Goal: Task Accomplishment & Management: Manage account settings

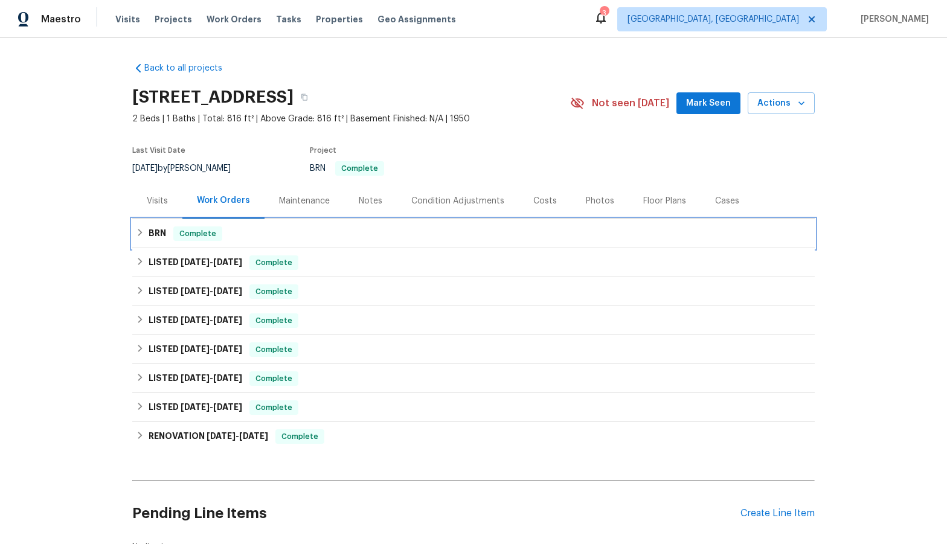
click at [136, 230] on icon at bounding box center [140, 232] width 8 height 8
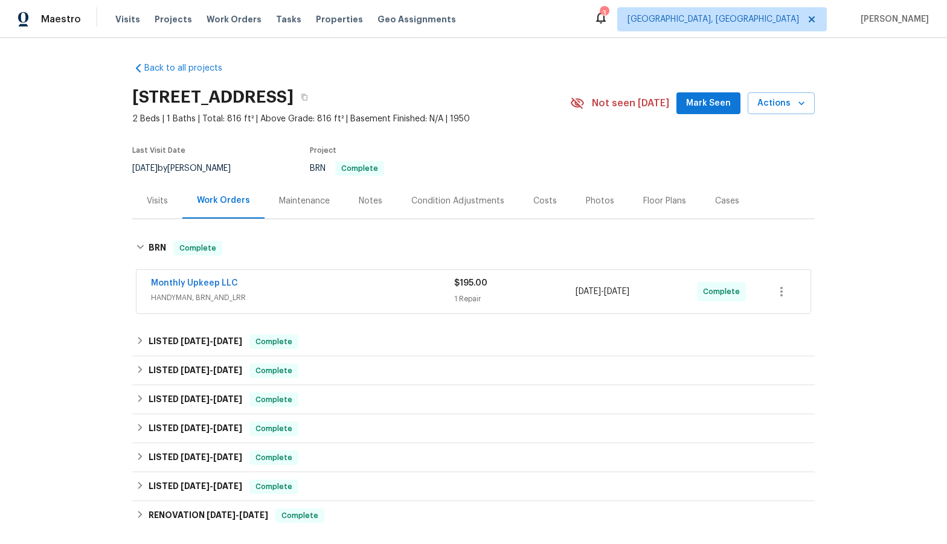
click at [257, 300] on span "HANDYMAN, BRN_AND_LRR" at bounding box center [302, 298] width 303 height 12
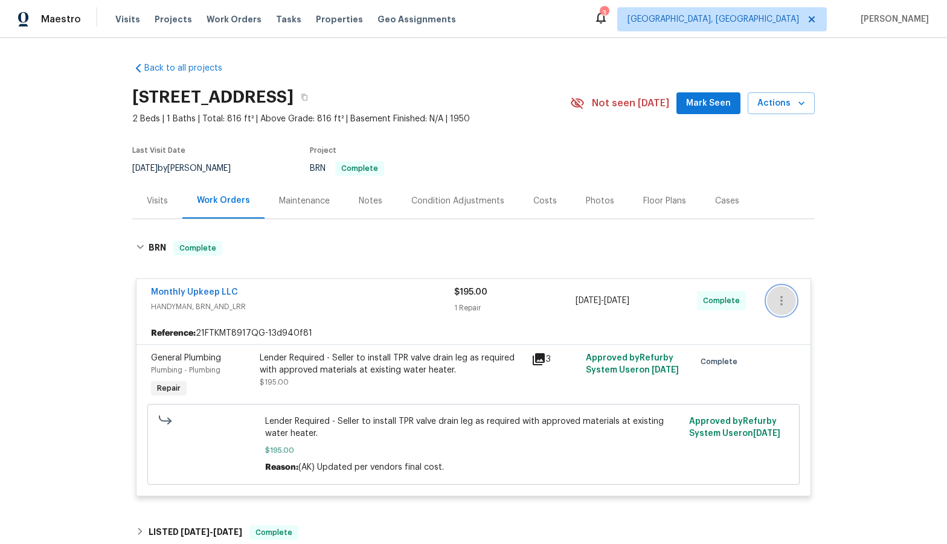
click at [781, 303] on icon "button" at bounding box center [782, 301] width 2 height 10
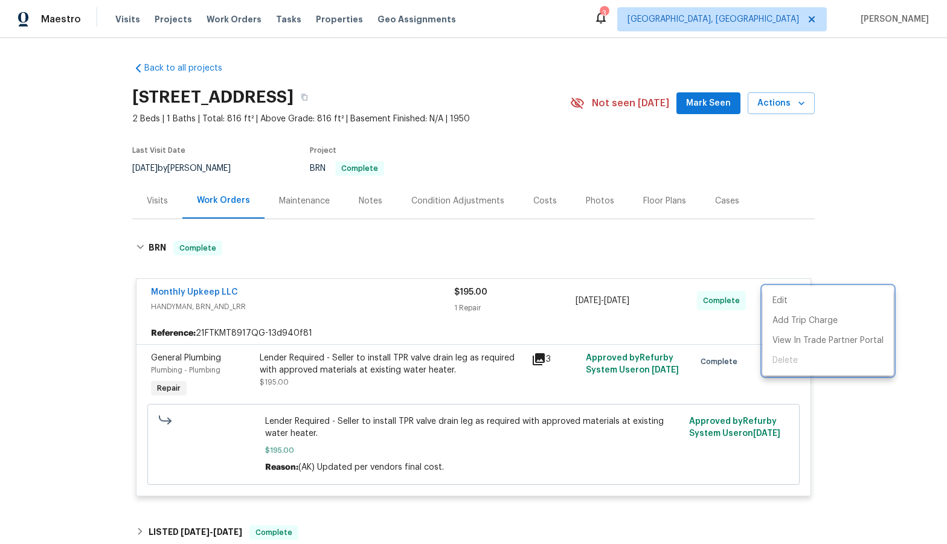
drag, startPoint x: 630, startPoint y: 257, endPoint x: 540, endPoint y: 270, distance: 90.4
click at [625, 260] on div at bounding box center [473, 272] width 947 height 544
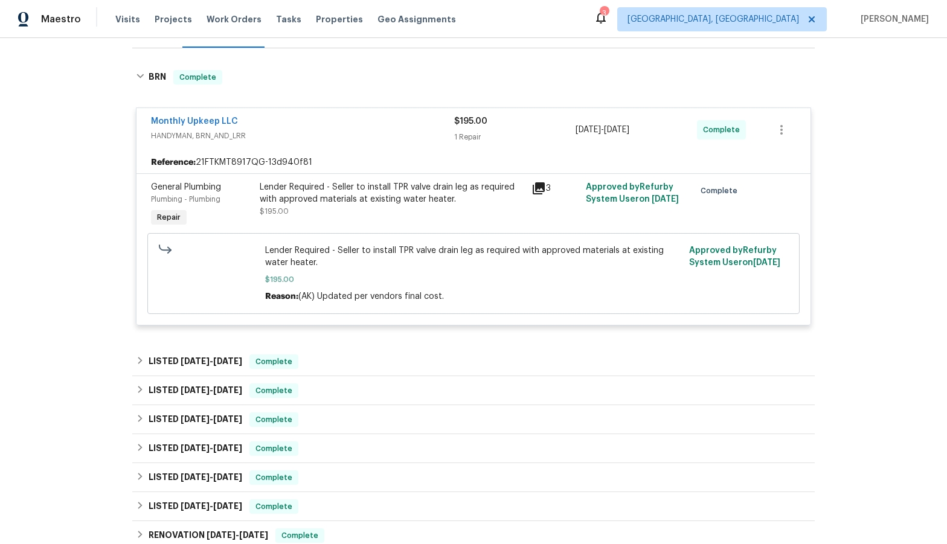
scroll to position [181, 0]
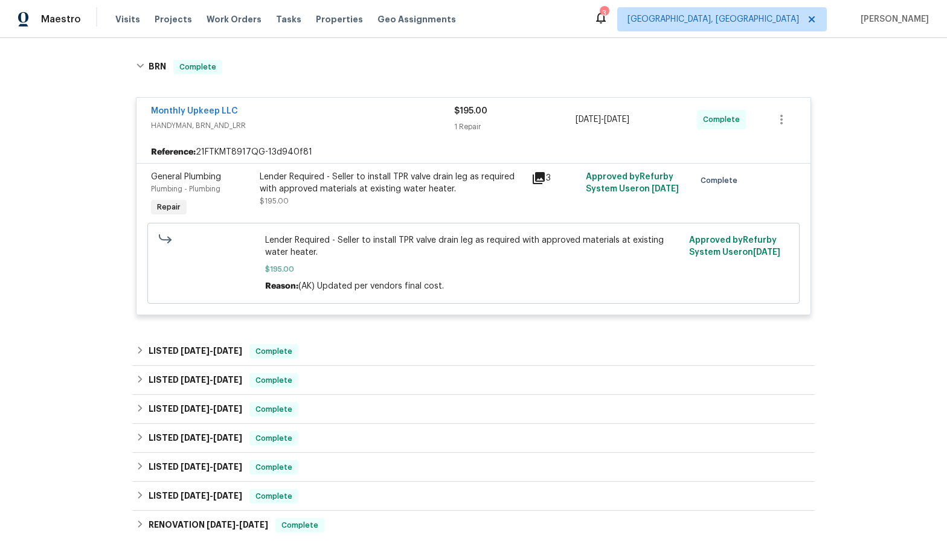
drag, startPoint x: 529, startPoint y: 167, endPoint x: 535, endPoint y: 184, distance: 18.0
click at [531, 172] on div "3" at bounding box center [555, 195] width 54 height 56
click at [537, 185] on div "3" at bounding box center [555, 195] width 54 height 56
click at [535, 182] on icon at bounding box center [539, 178] width 15 height 15
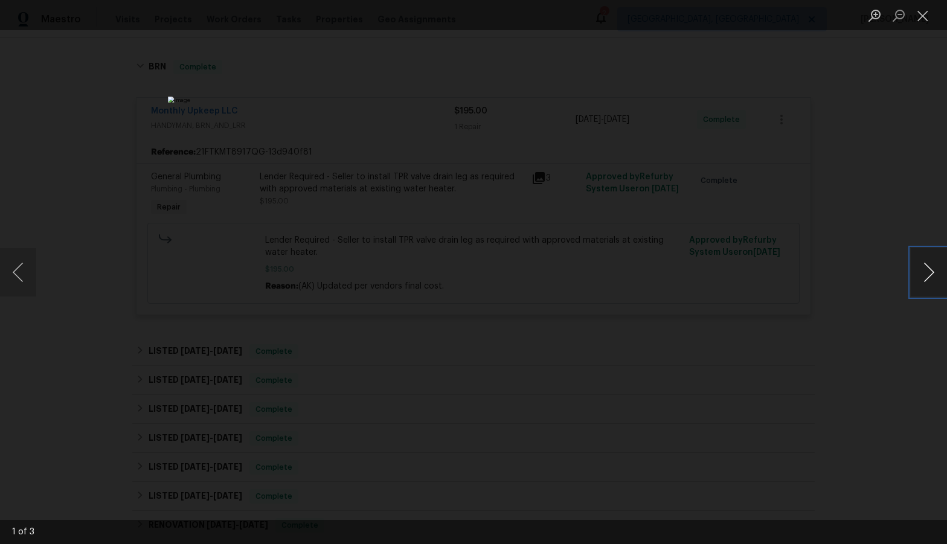
click at [918, 268] on button "Next image" at bounding box center [929, 272] width 36 height 48
click at [911, 265] on div "Lightbox" at bounding box center [473, 272] width 947 height 544
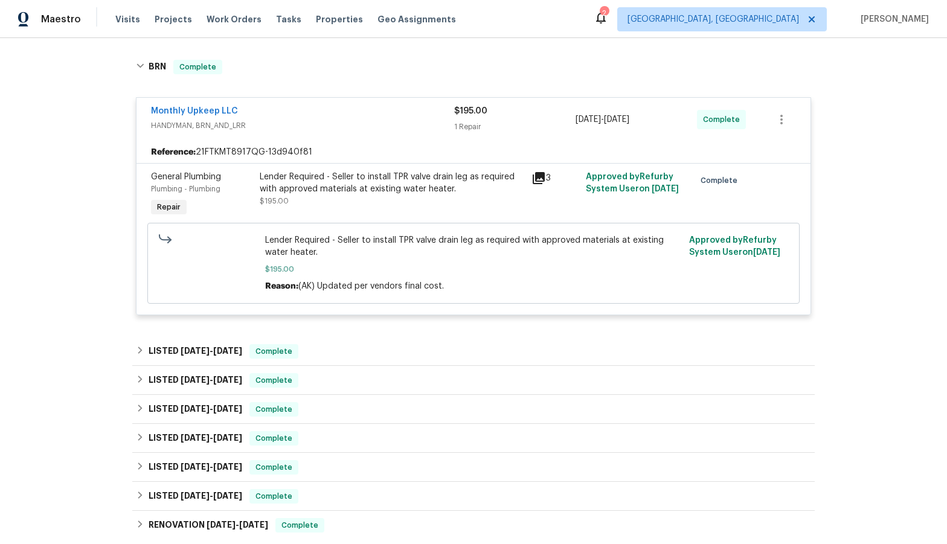
drag, startPoint x: 534, startPoint y: 163, endPoint x: 537, endPoint y: 170, distance: 7.6
click at [535, 164] on section "Reference: 21FTKMT8917QG-13d940f81 General Plumbing Plumbing - Plumbing Repair …" at bounding box center [474, 227] width 674 height 173
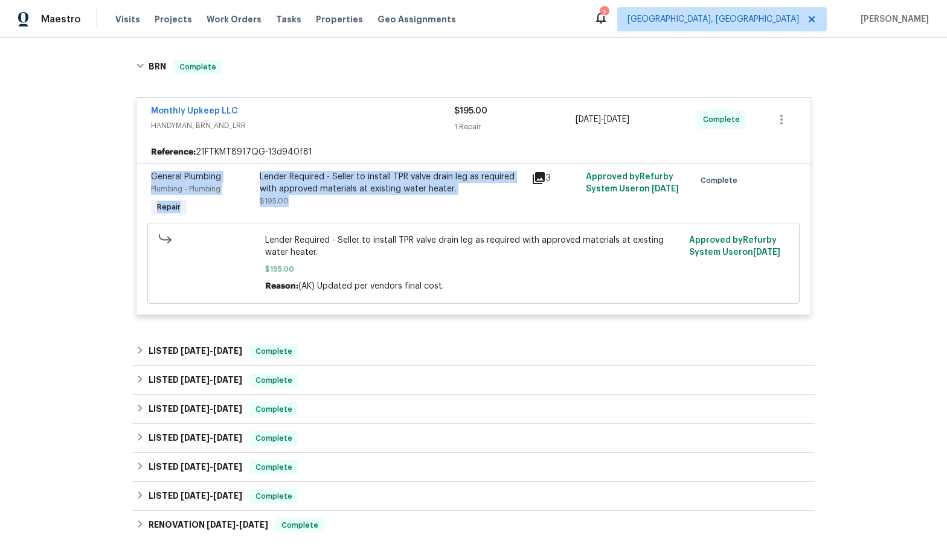
click at [537, 174] on icon at bounding box center [539, 178] width 12 height 12
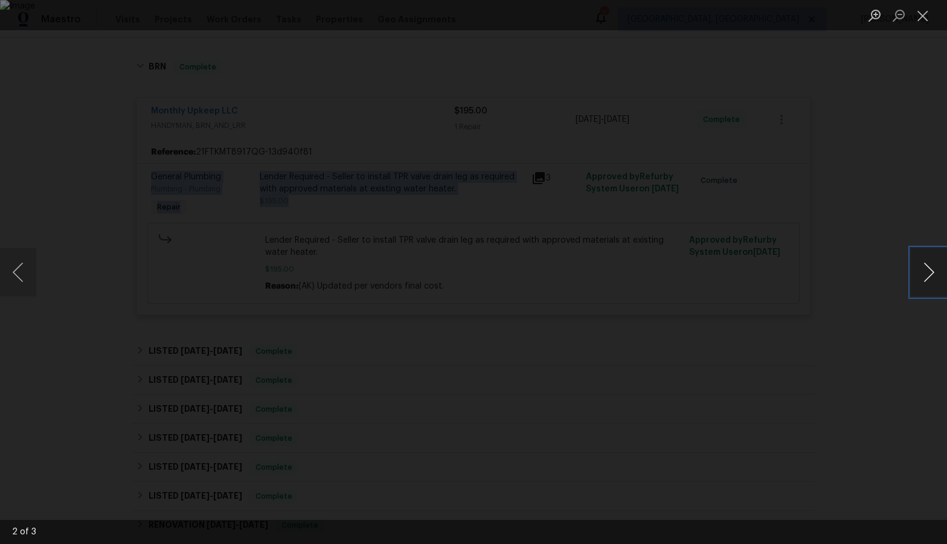
click at [930, 265] on button "Next image" at bounding box center [929, 272] width 36 height 48
click at [926, 18] on button "Close lightbox" at bounding box center [923, 15] width 24 height 21
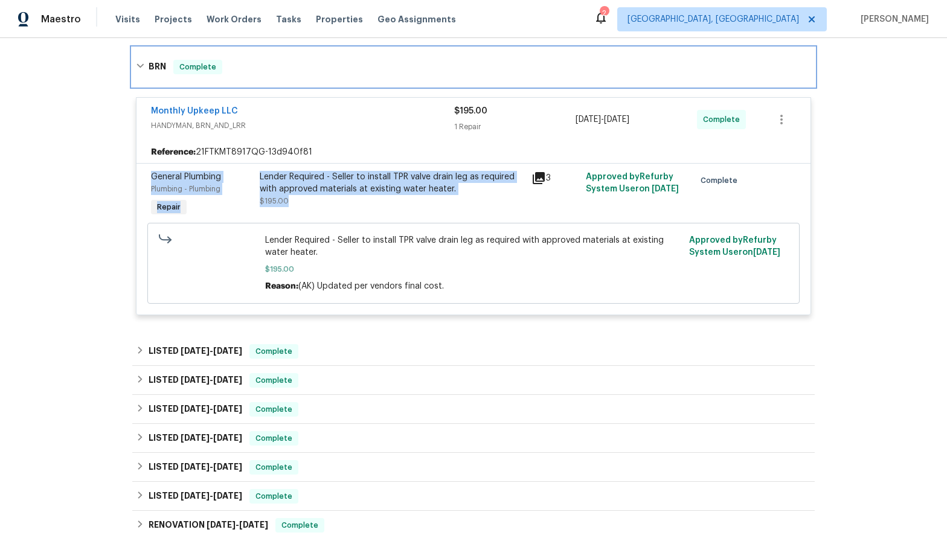
click at [391, 75] on div "BRN Complete" at bounding box center [473, 67] width 683 height 39
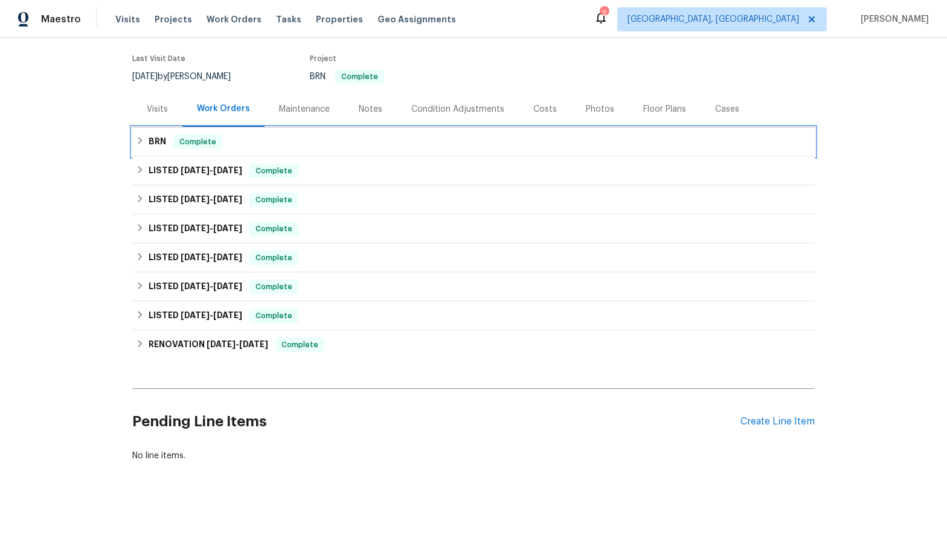
scroll to position [101, 0]
drag, startPoint x: 156, startPoint y: 140, endPoint x: 191, endPoint y: 153, distance: 37.5
click at [182, 150] on div "Back to all projects [STREET_ADDRESS] 2 Beds | 1 Baths | Total: 816 ft² | Above…" at bounding box center [473, 216] width 683 height 511
click at [151, 135] on h6 "BRN" at bounding box center [158, 142] width 18 height 15
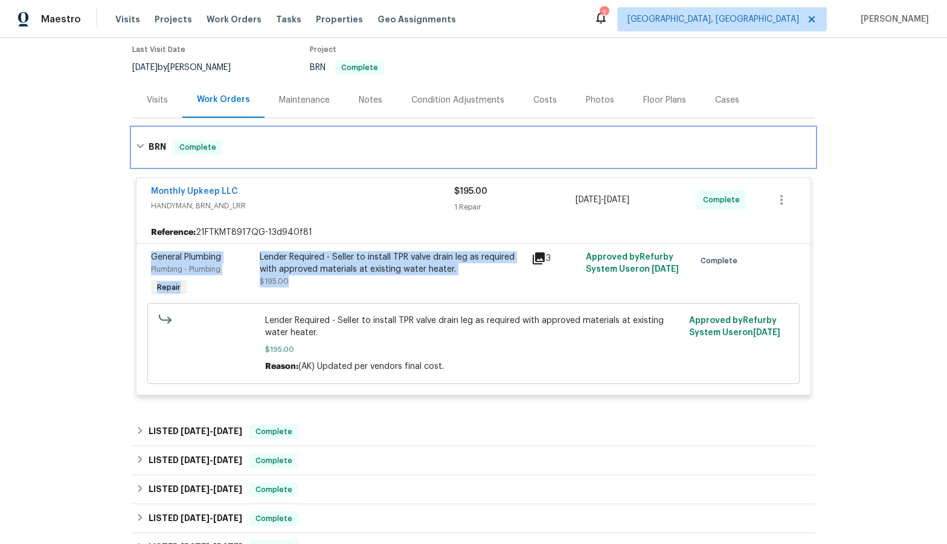
scroll to position [156, 0]
